Goal: Task Accomplishment & Management: Manage account settings

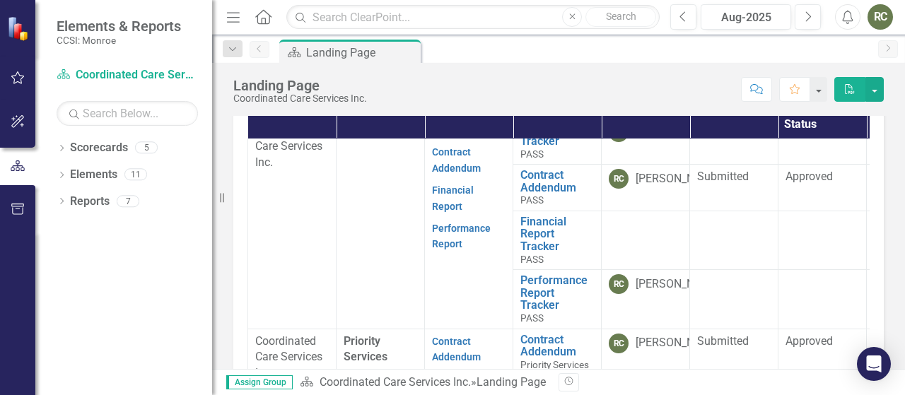
scroll to position [212, 0]
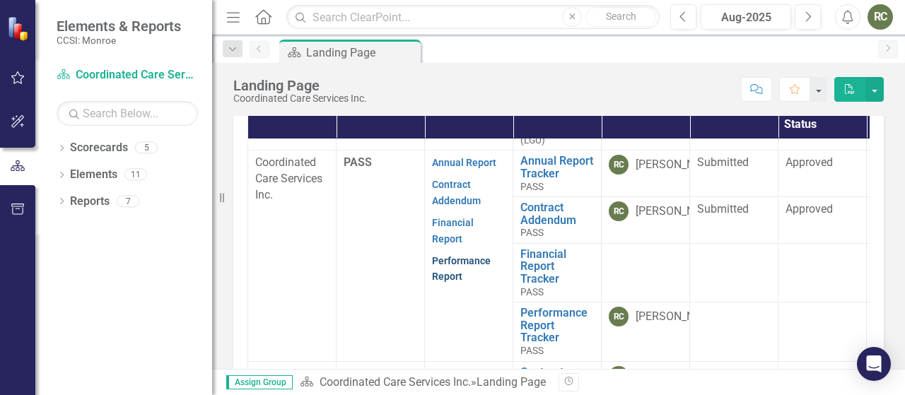
click at [469, 255] on link "Performance Report" at bounding box center [461, 269] width 59 height 28
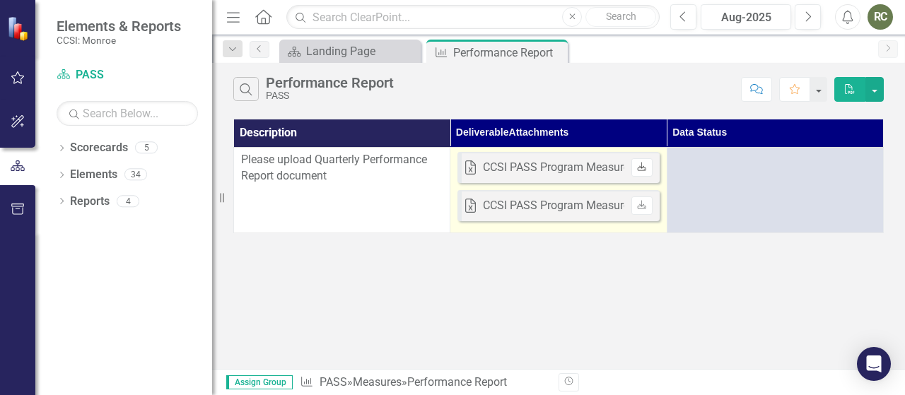
click at [646, 167] on icon at bounding box center [642, 166] width 8 height 8
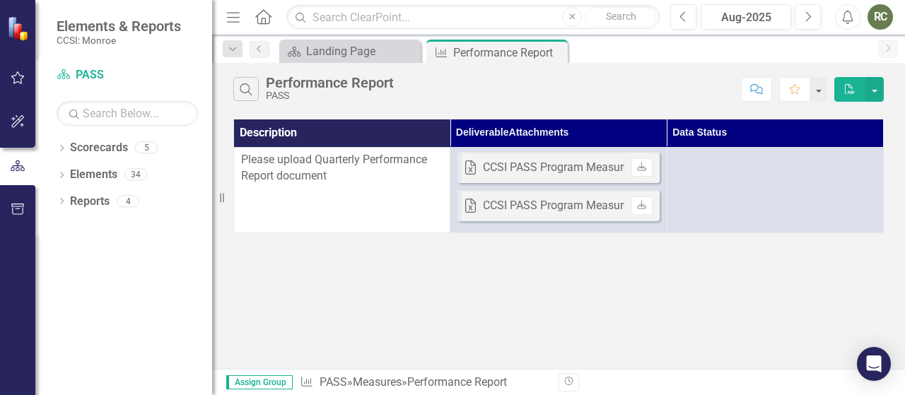
click at [481, 88] on div "Search Performance Report PASS" at bounding box center [483, 89] width 501 height 24
click at [351, 53] on div "Landing Page" at bounding box center [352, 51] width 93 height 18
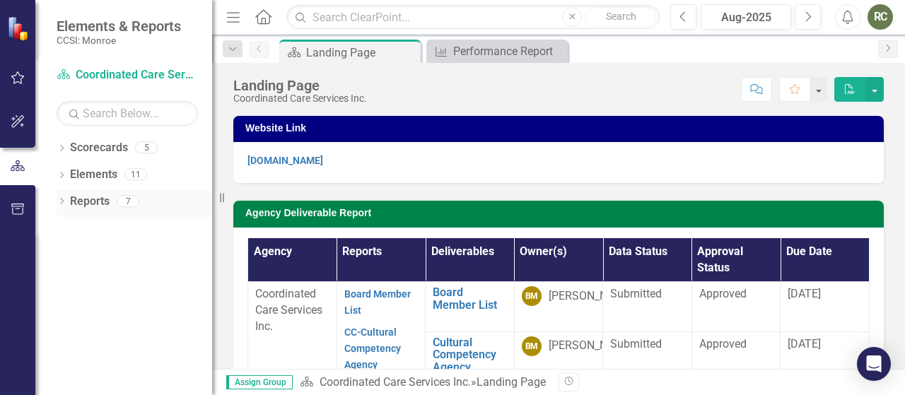
click at [60, 201] on icon "Dropdown" at bounding box center [62, 203] width 10 height 8
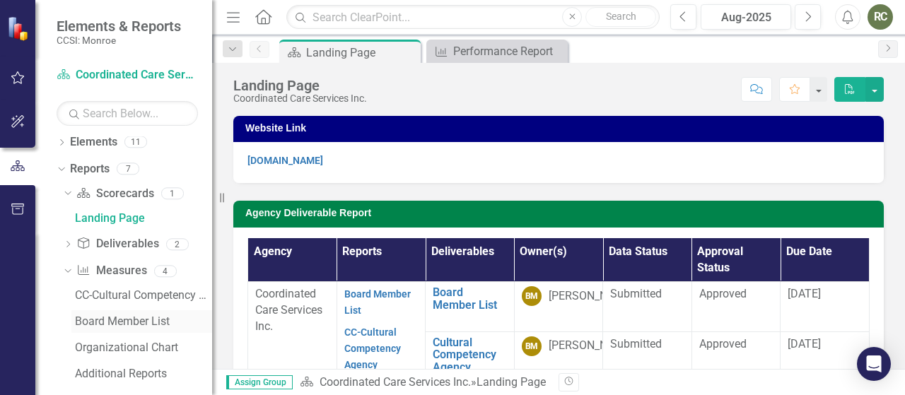
scroll to position [47, 0]
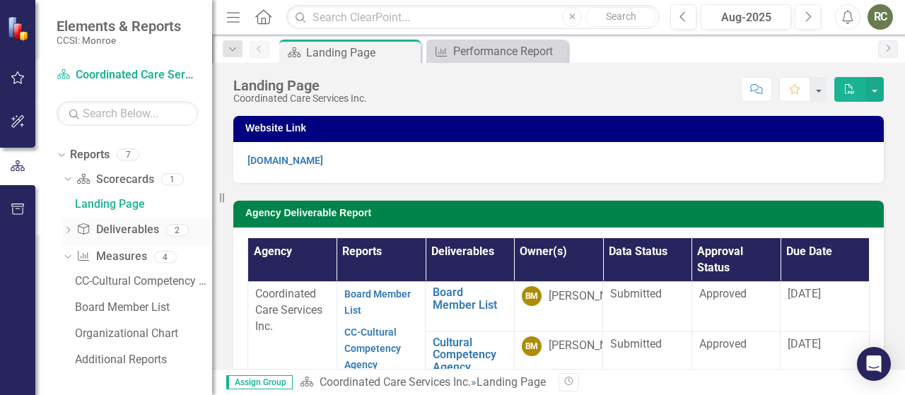
click at [68, 232] on icon "Dropdown" at bounding box center [68, 232] width 10 height 8
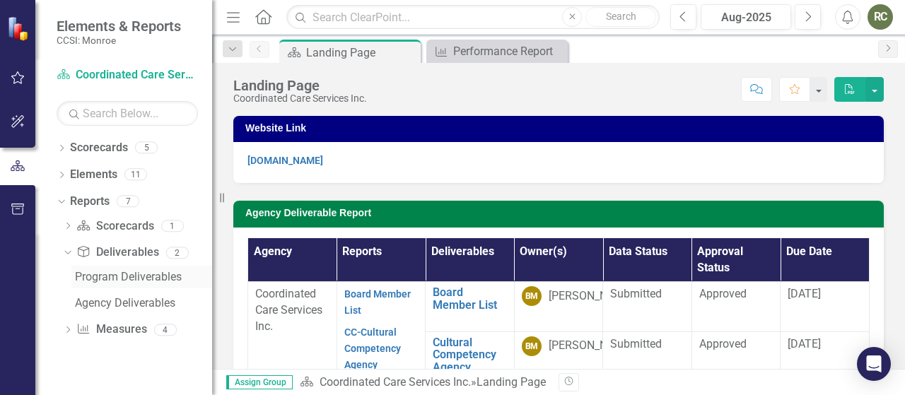
click at [102, 281] on div "Program Deliverables" at bounding box center [143, 277] width 137 height 13
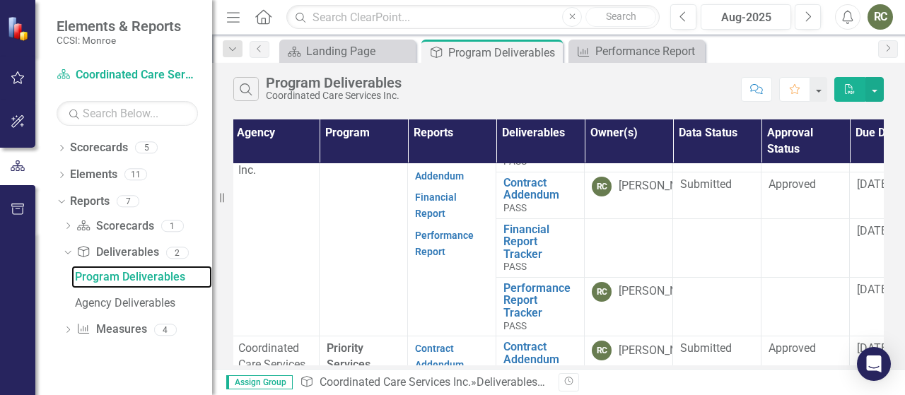
scroll to position [262, 0]
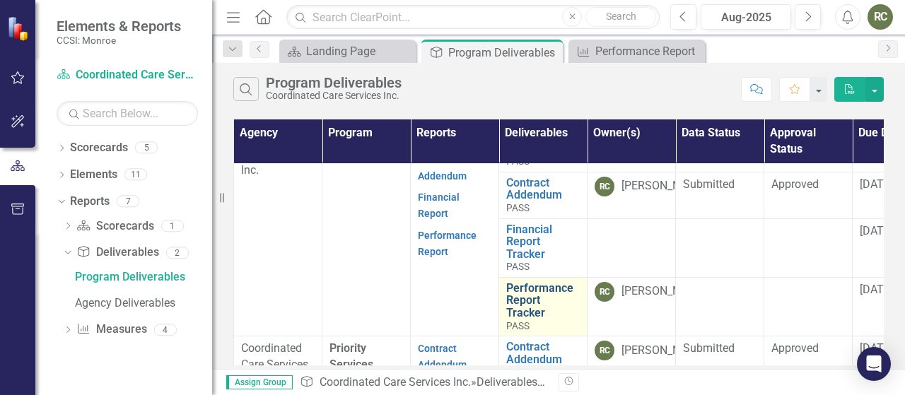
click at [516, 295] on link "Performance Report Tracker" at bounding box center [543, 300] width 74 height 37
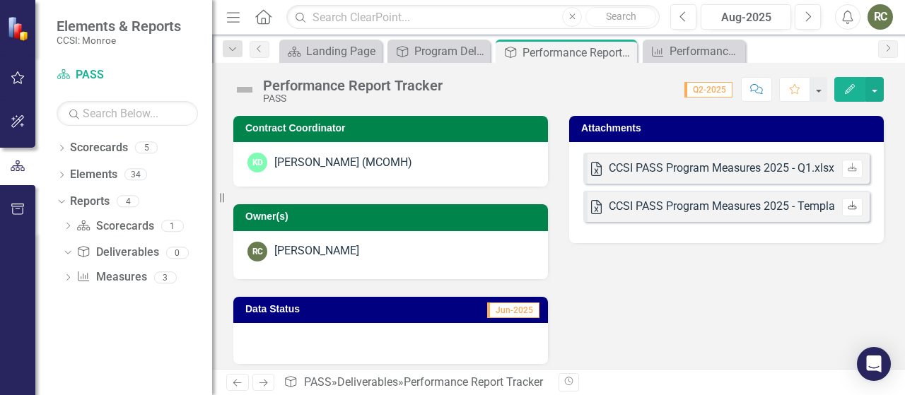
click at [847, 207] on icon "Download" at bounding box center [852, 206] width 11 height 8
click at [820, 134] on h3 "Attachments" at bounding box center [728, 128] width 295 height 11
click at [387, 308] on h3 "Data Status" at bounding box center [319, 309] width 148 height 11
click at [397, 333] on div at bounding box center [390, 343] width 315 height 41
click at [592, 170] on icon at bounding box center [596, 169] width 11 height 14
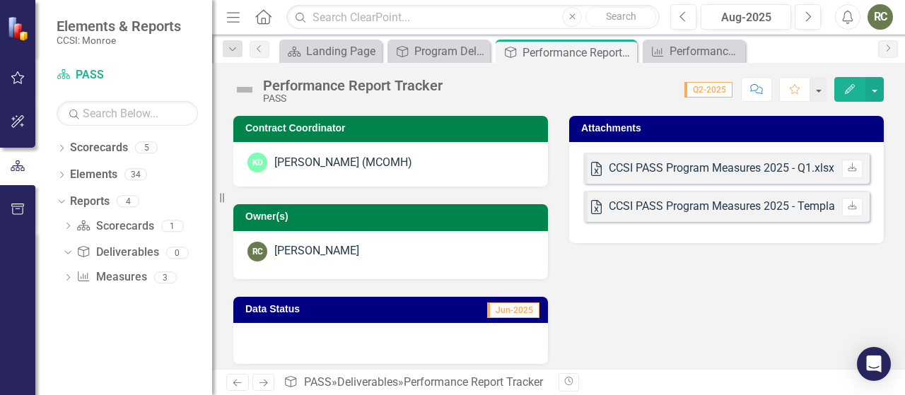
click at [595, 208] on icon "Excel" at bounding box center [596, 207] width 11 height 14
drag, startPoint x: 611, startPoint y: 227, endPoint x: 636, endPoint y: 214, distance: 27.8
click at [611, 227] on div "Excel CCSI PASS Program Measures 2025 - Q1.xlsx Uploaded [DATE] 1:30 PM Downloa…" at bounding box center [726, 192] width 315 height 101
click at [693, 123] on h3 "Attachments" at bounding box center [728, 128] width 295 height 11
click at [692, 123] on h3 "Attachments" at bounding box center [728, 128] width 295 height 11
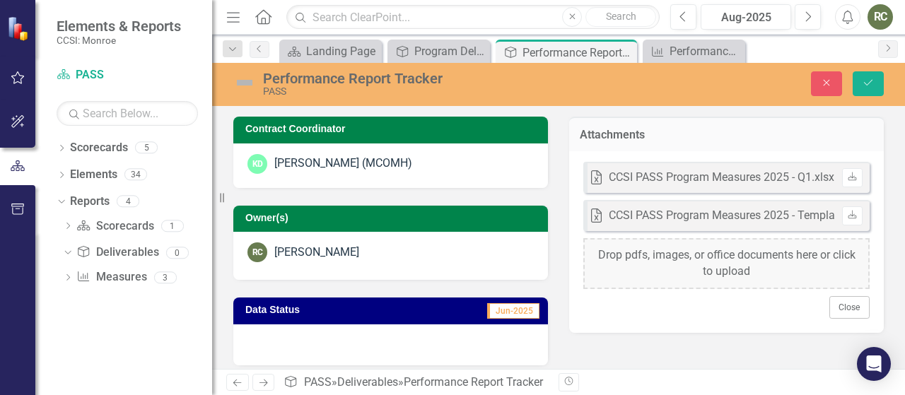
click at [692, 122] on div "Attachments" at bounding box center [726, 134] width 315 height 35
click at [745, 262] on div "Drop pdfs, images, or office documents here or click to upload" at bounding box center [726, 263] width 286 height 51
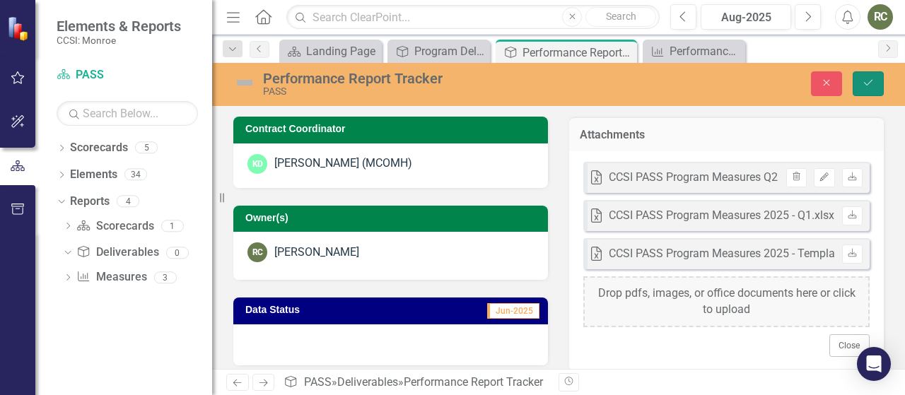
click at [864, 82] on icon "Save" at bounding box center [868, 83] width 13 height 10
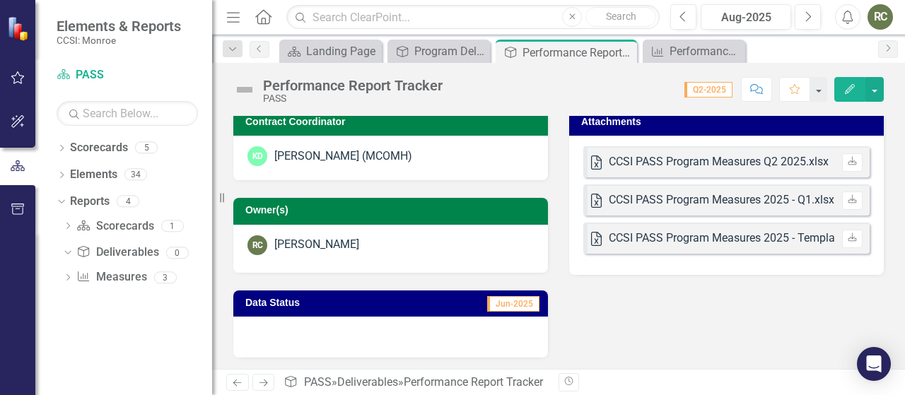
scroll to position [8, 0]
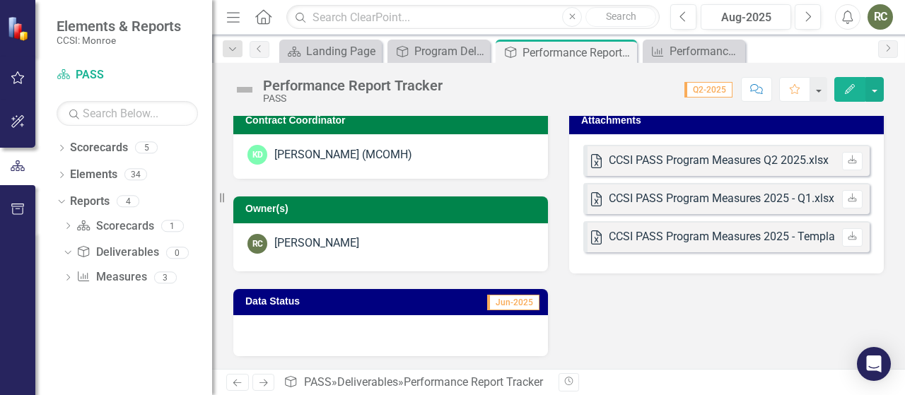
click at [459, 340] on div at bounding box center [390, 335] width 315 height 41
click at [663, 124] on h3 "Attachments" at bounding box center [728, 120] width 295 height 11
click at [858, 92] on button "Edit" at bounding box center [849, 89] width 31 height 25
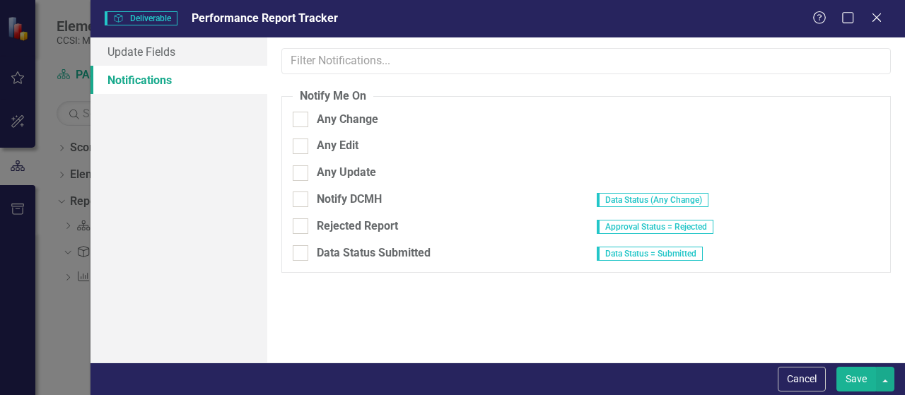
scroll to position [0, 0]
click at [802, 376] on button "Cancel" at bounding box center [802, 379] width 48 height 25
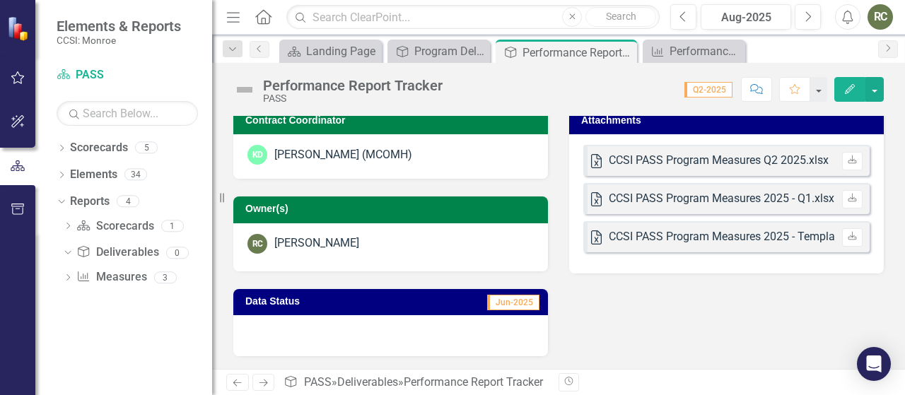
click at [718, 92] on span "Q2-2025" at bounding box center [708, 90] width 48 height 16
click at [688, 47] on div "Performance Report" at bounding box center [696, 51] width 54 height 18
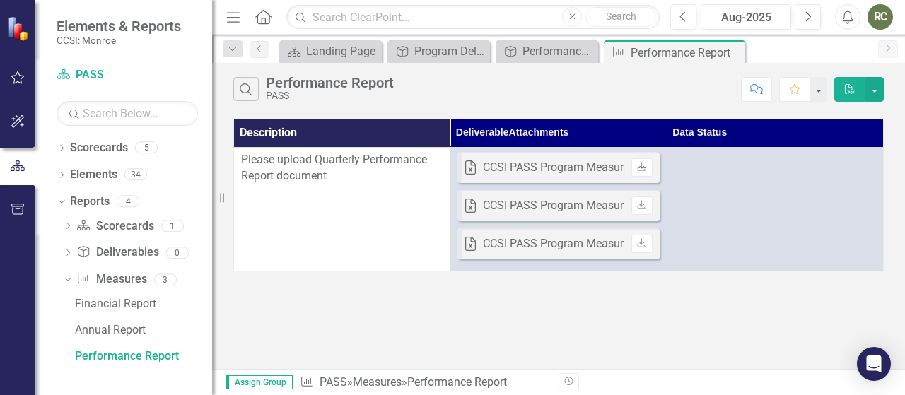
click at [325, 168] on span "Please upload Quarterly Performance Report document" at bounding box center [334, 168] width 186 height 30
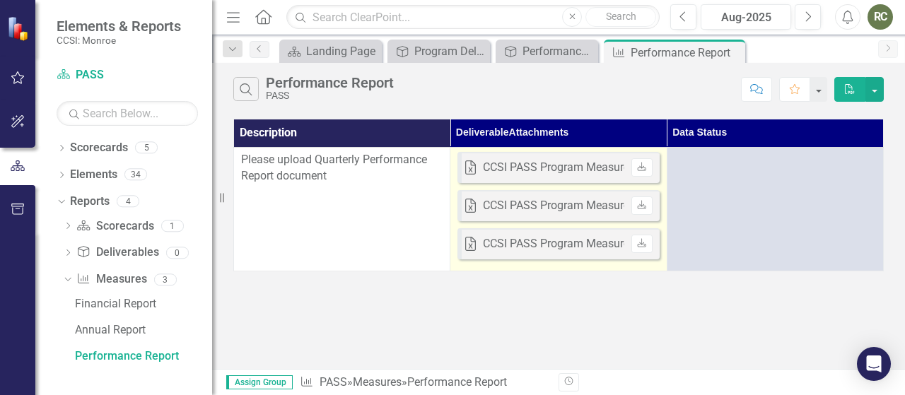
click at [508, 266] on td "Excel CCSI PASS Program Measures Q2 2025.xlsx Uploaded [DATE] 8:43 AM Download …" at bounding box center [558, 209] width 216 height 124
click at [507, 264] on td "Excel CCSI PASS Program Measures Q2 2025.xlsx Uploaded [DATE] 8:43 AM Download …" at bounding box center [558, 209] width 216 height 124
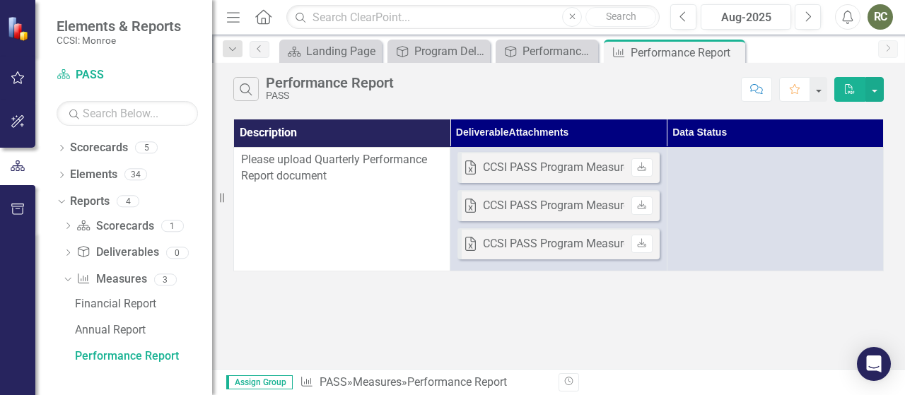
click at [513, 126] on th "Deliverable Attachments" at bounding box center [558, 133] width 216 height 28
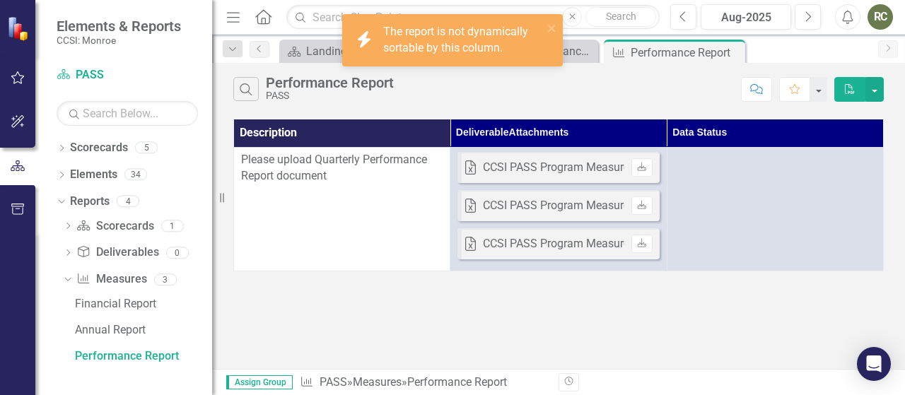
click at [609, 91] on div "Search Performance Report PASS" at bounding box center [483, 89] width 501 height 24
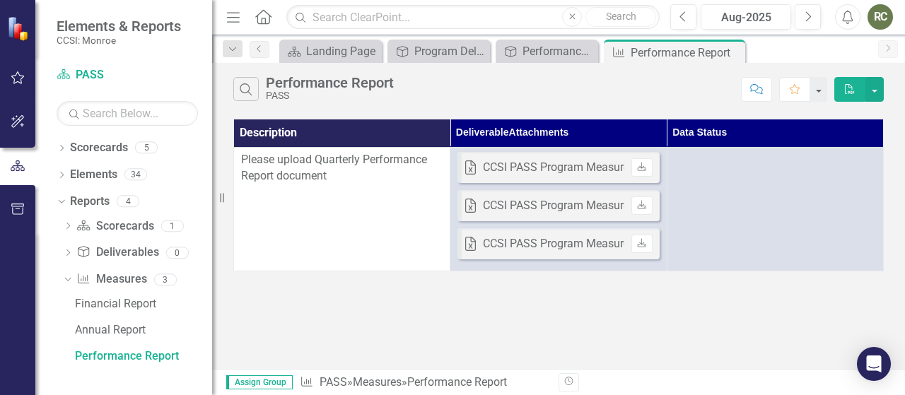
click at [852, 88] on icon "PDF" at bounding box center [849, 89] width 13 height 10
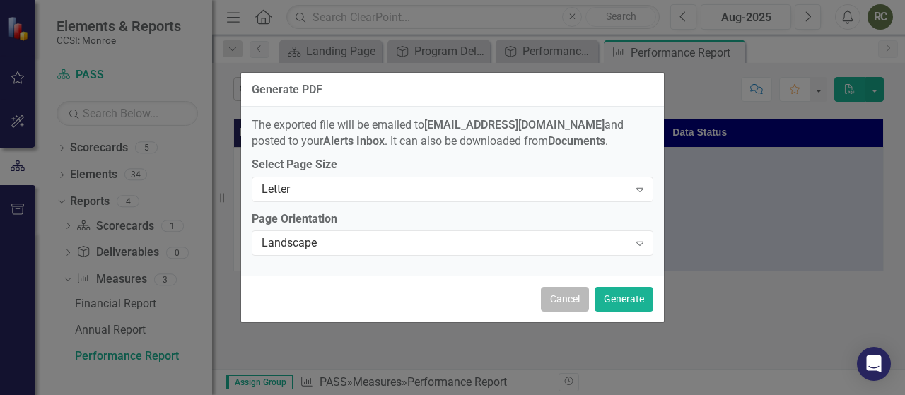
click at [566, 299] on button "Cancel" at bounding box center [565, 299] width 48 height 25
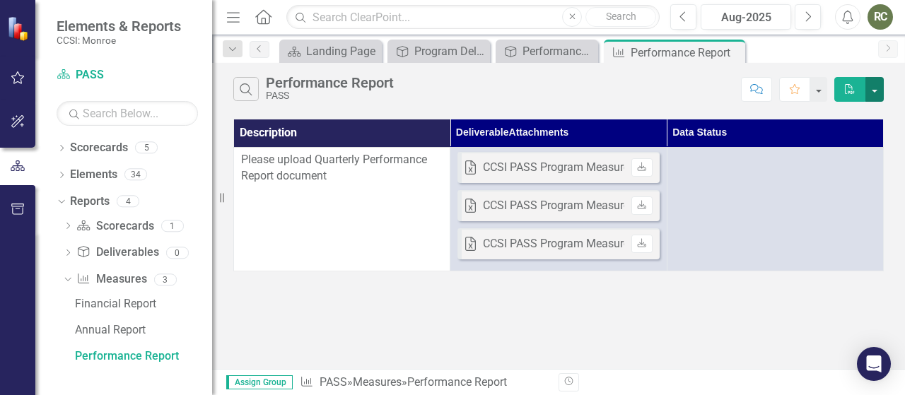
click at [874, 93] on button "button" at bounding box center [874, 89] width 18 height 25
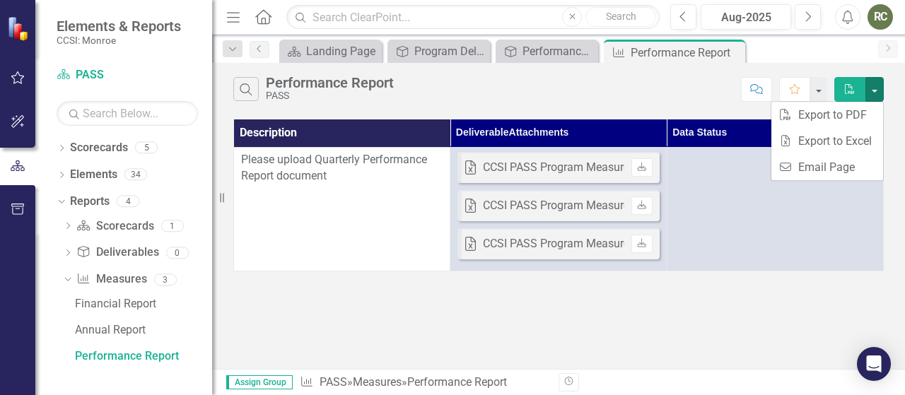
click at [648, 96] on div "Search Performance Report PASS" at bounding box center [483, 89] width 501 height 24
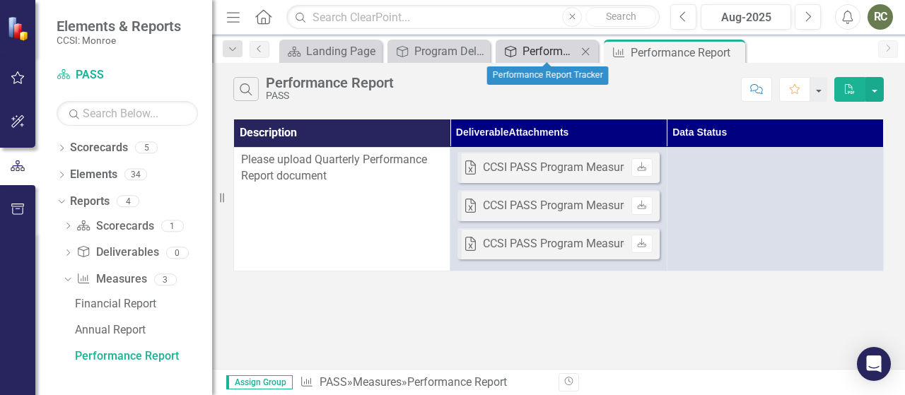
click at [547, 49] on div "Performance Report Tracker" at bounding box center [549, 51] width 54 height 18
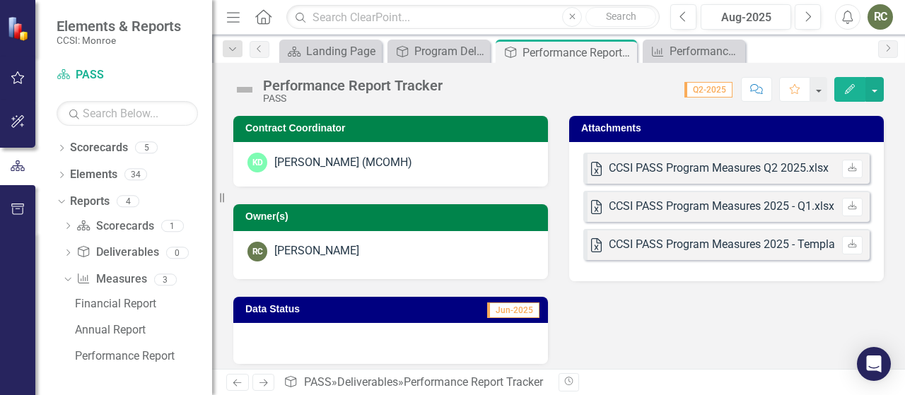
click at [453, 344] on div at bounding box center [390, 343] width 315 height 41
click at [501, 309] on span "Jun-2025" at bounding box center [513, 311] width 52 height 16
click at [379, 308] on h3 "Data Status" at bounding box center [319, 309] width 148 height 11
click at [125, 351] on div "Performance Report" at bounding box center [143, 356] width 137 height 13
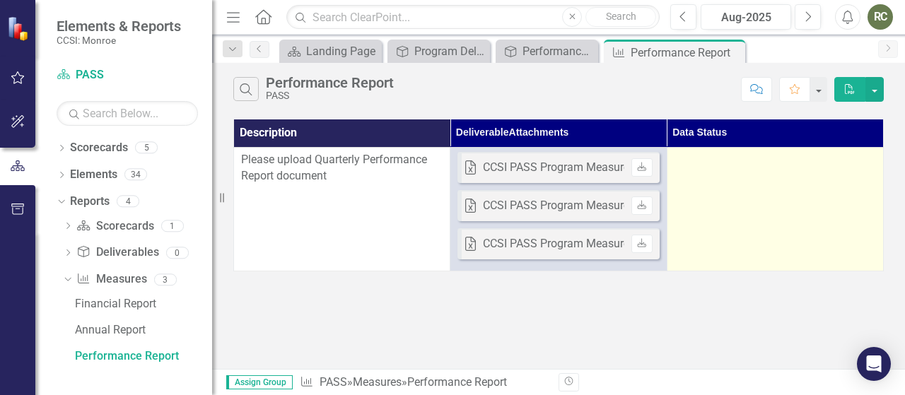
click at [735, 176] on td at bounding box center [775, 209] width 216 height 124
click at [732, 203] on td at bounding box center [775, 209] width 216 height 124
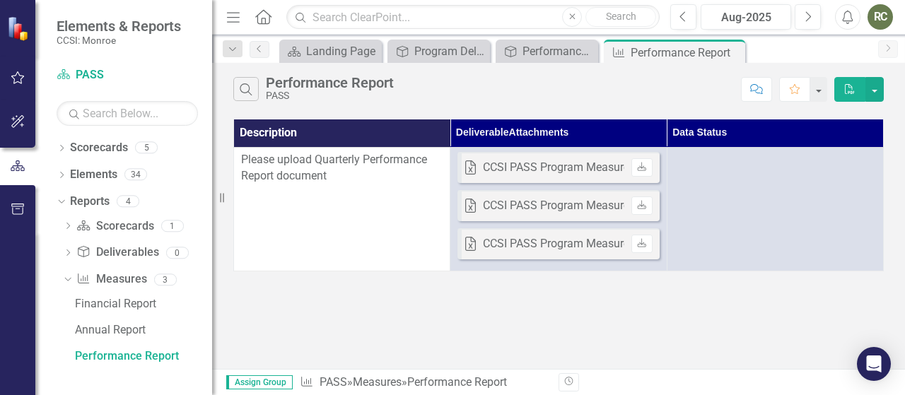
click at [315, 168] on span "Please upload Quarterly Performance Report document" at bounding box center [334, 168] width 186 height 30
click at [663, 52] on div "Performance Report" at bounding box center [669, 53] width 76 height 18
